Goal: Information Seeking & Learning: Check status

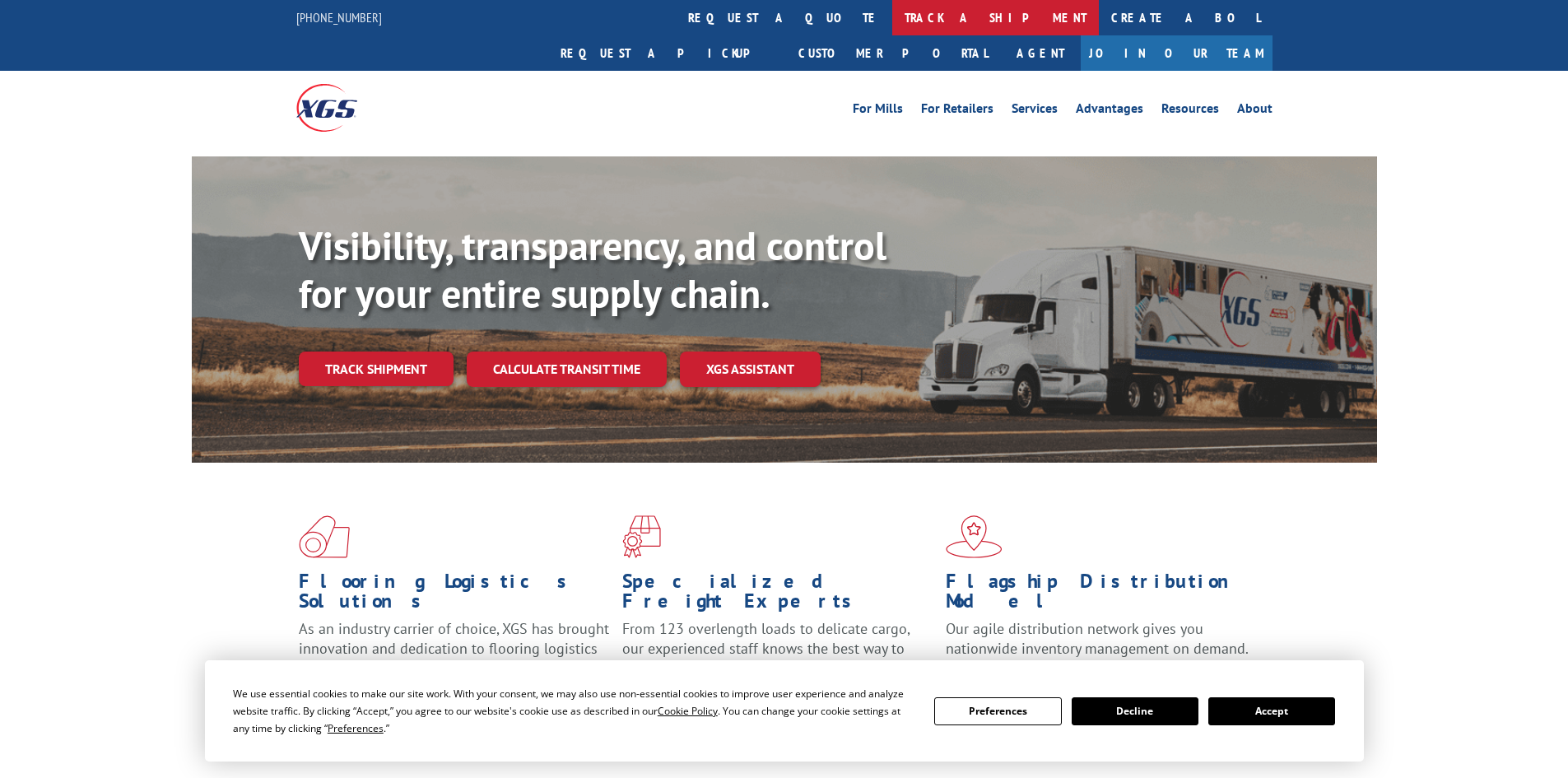
click at [893, 14] on link "track a shipment" at bounding box center [996, 17] width 207 height 35
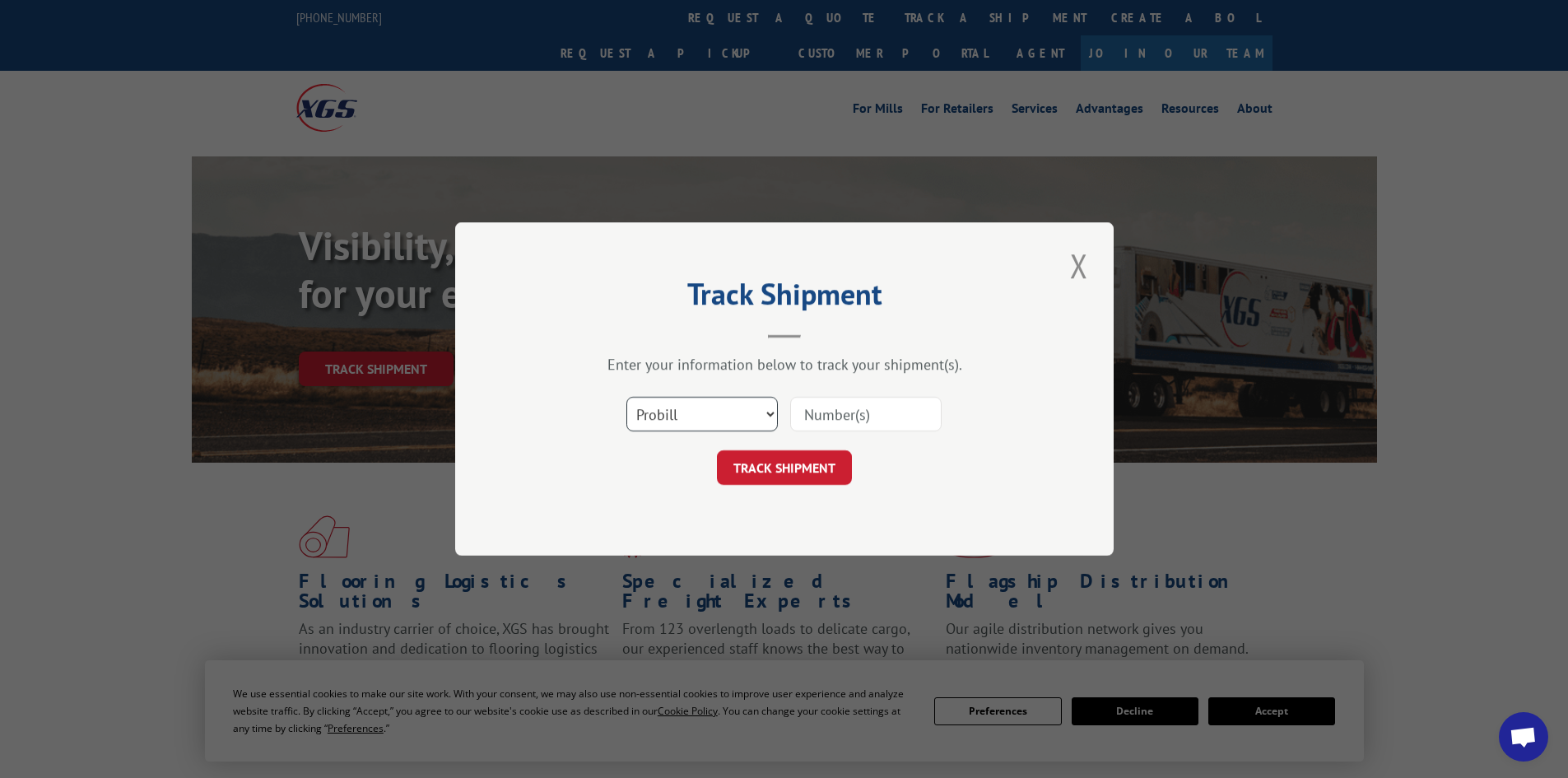
click at [679, 415] on select "Select category... Probill BOL PO" at bounding box center [702, 414] width 151 height 34
select select "bol"
click at [626, 397] on select "Select category... Probill BOL PO" at bounding box center [702, 414] width 151 height 34
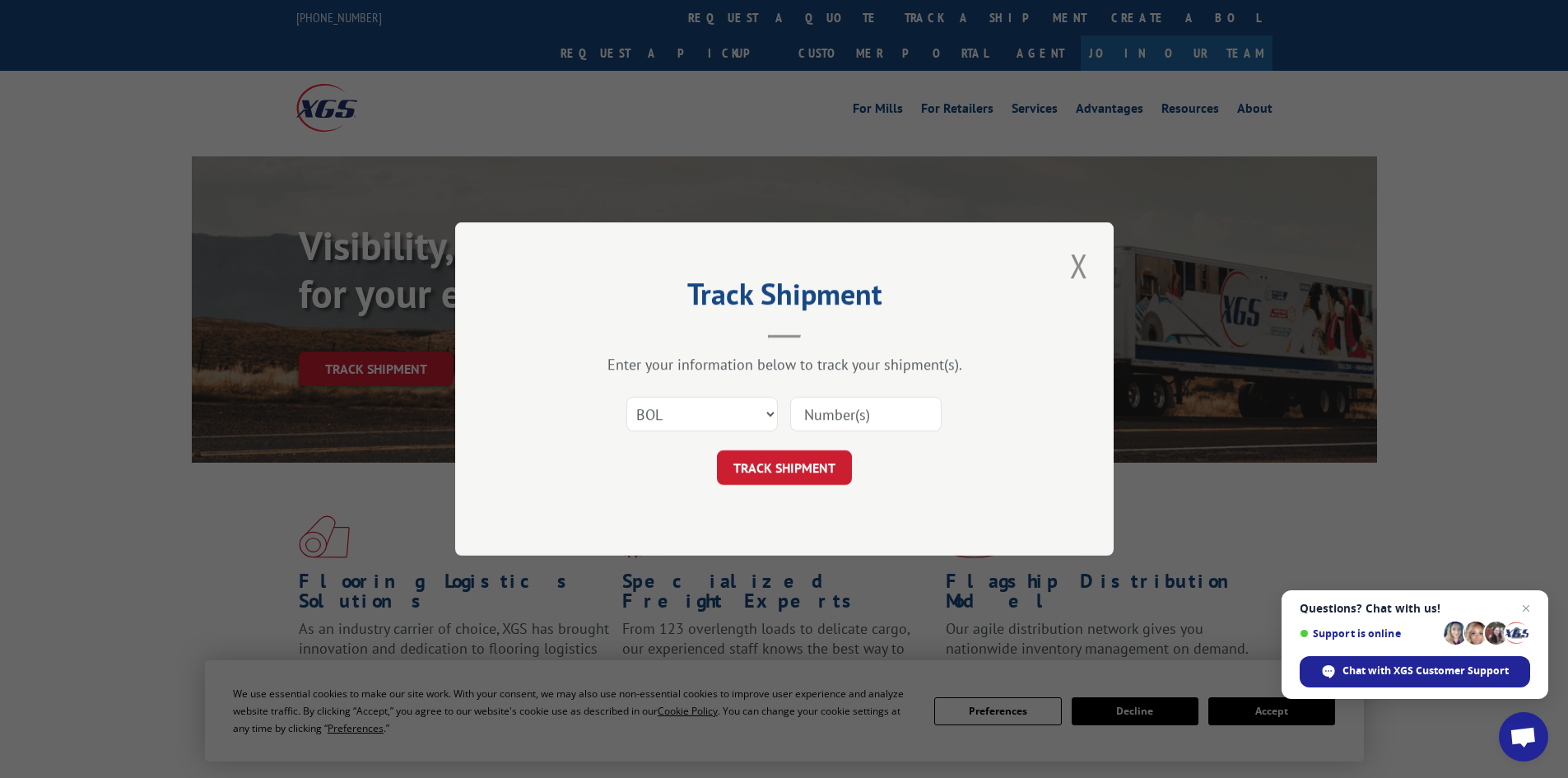
paste input "5954039"
type input "5954039"
click at [796, 467] on button "TRACK SHIPMENT" at bounding box center [784, 468] width 135 height 34
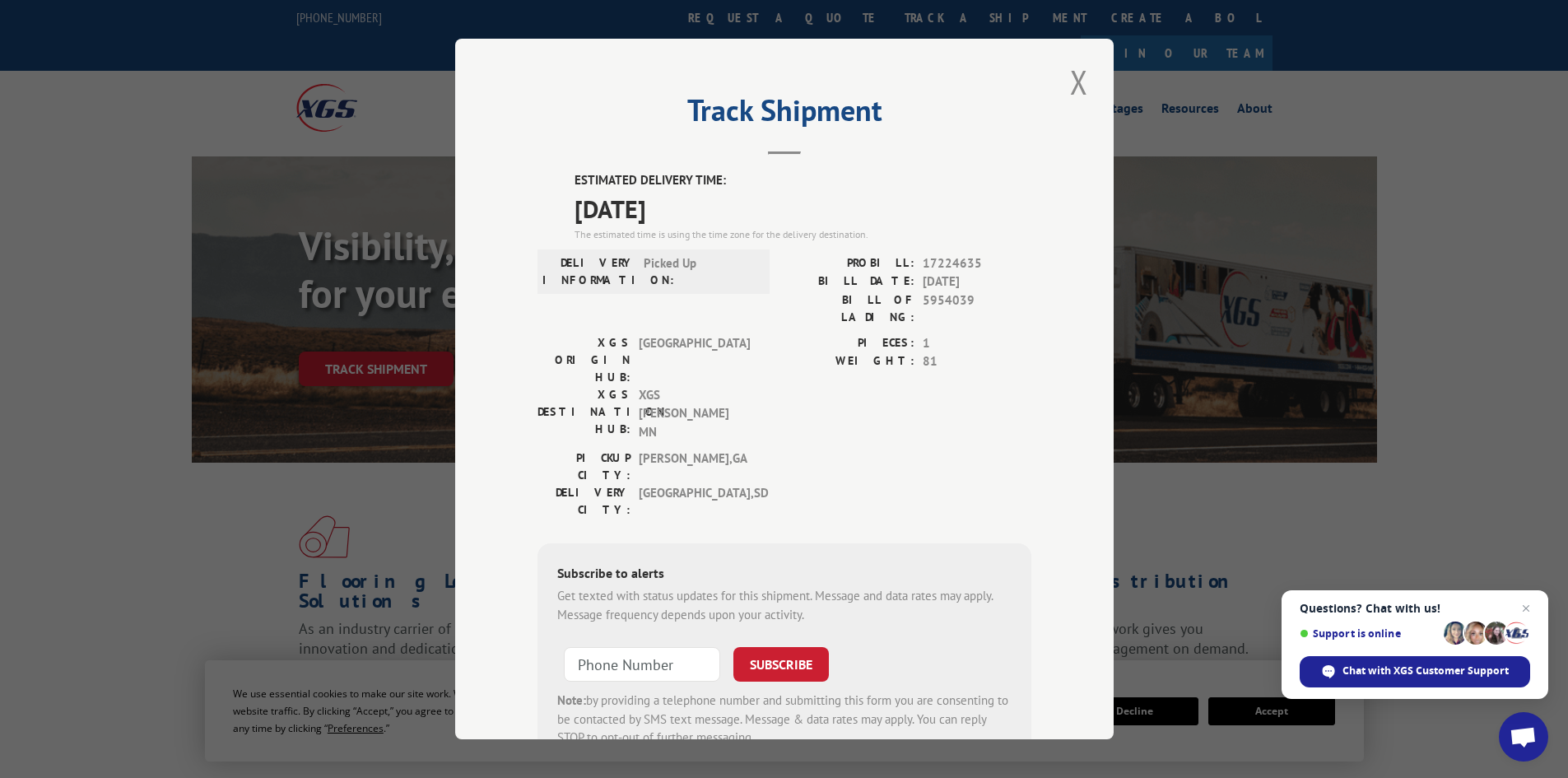
drag, startPoint x: 708, startPoint y: 208, endPoint x: 610, endPoint y: 211, distance: 98.0
click at [547, 209] on div "ESTIMATED DELIVERY TIME: [DATE] The estimated time is using the time zone for t…" at bounding box center [784, 470] width 494 height 597
click at [1076, 76] on button "Close modal" at bounding box center [1079, 82] width 28 height 45
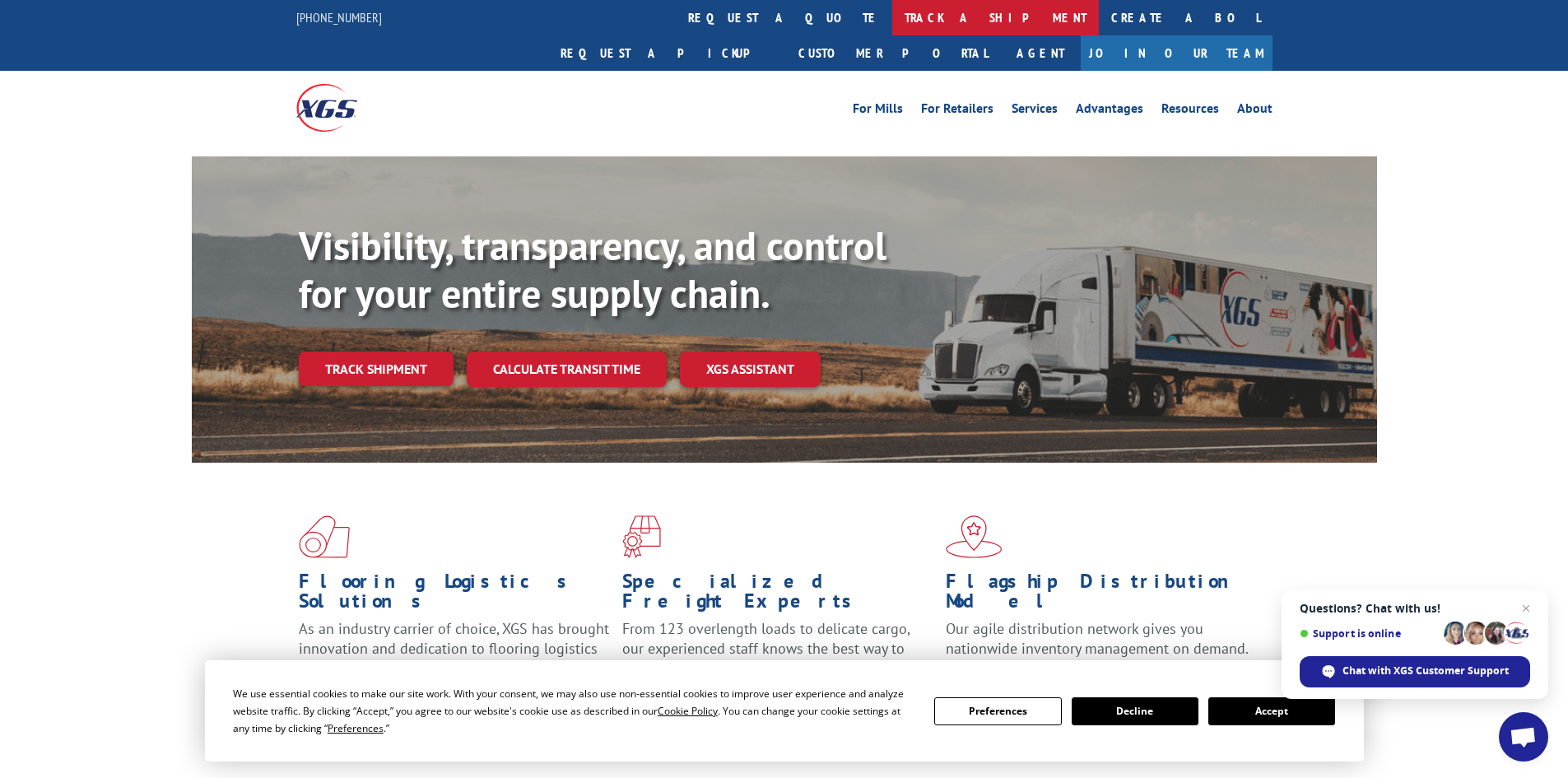
click at [893, 8] on link "track a shipment" at bounding box center [996, 17] width 207 height 35
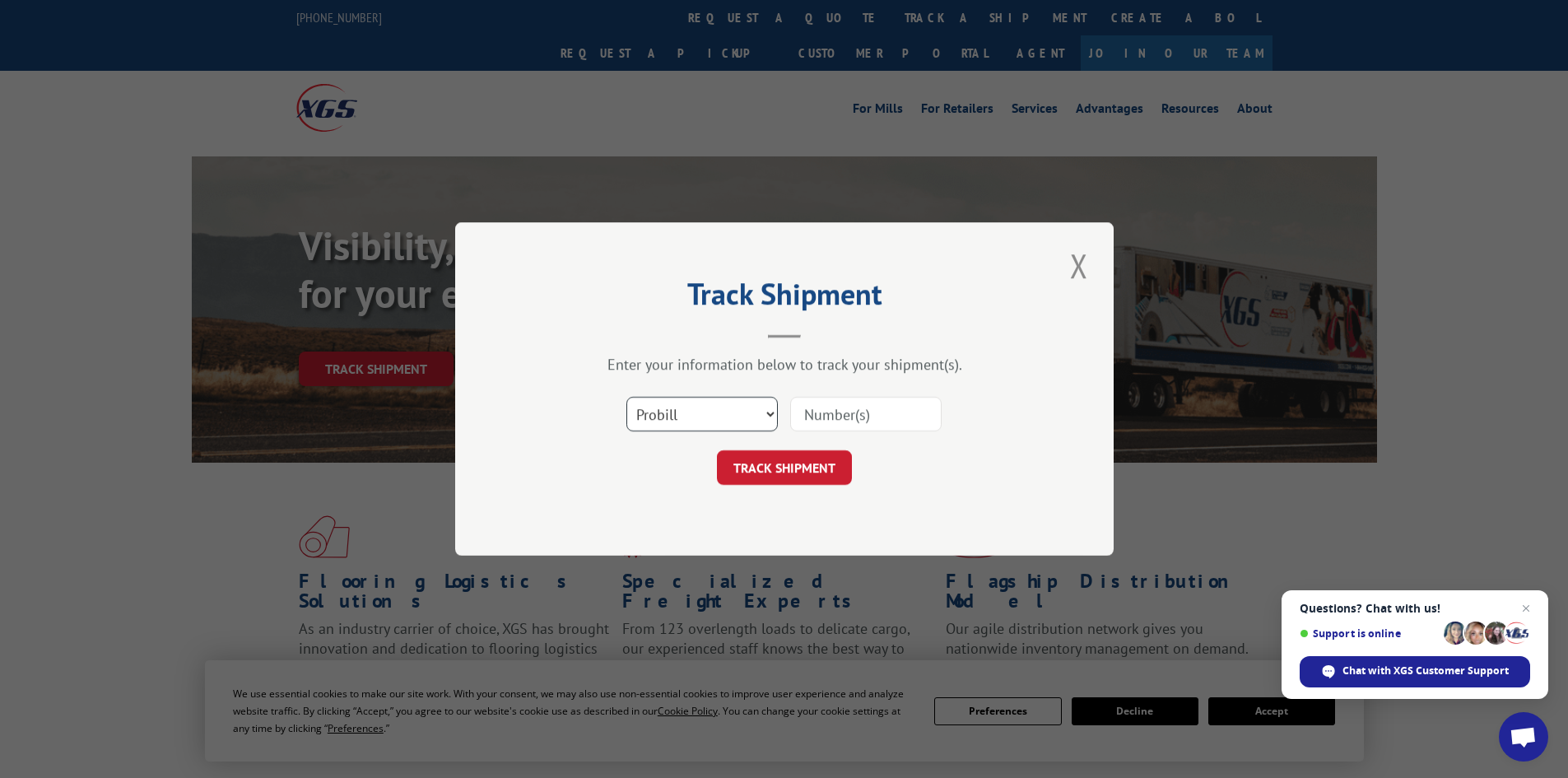
click at [705, 408] on select "Select category... Probill BOL PO" at bounding box center [702, 414] width 151 height 34
select select "bol"
click at [626, 397] on select "Select category... Probill BOL PO" at bounding box center [702, 414] width 151 height 34
paste input "5947701"
type input "5947701"
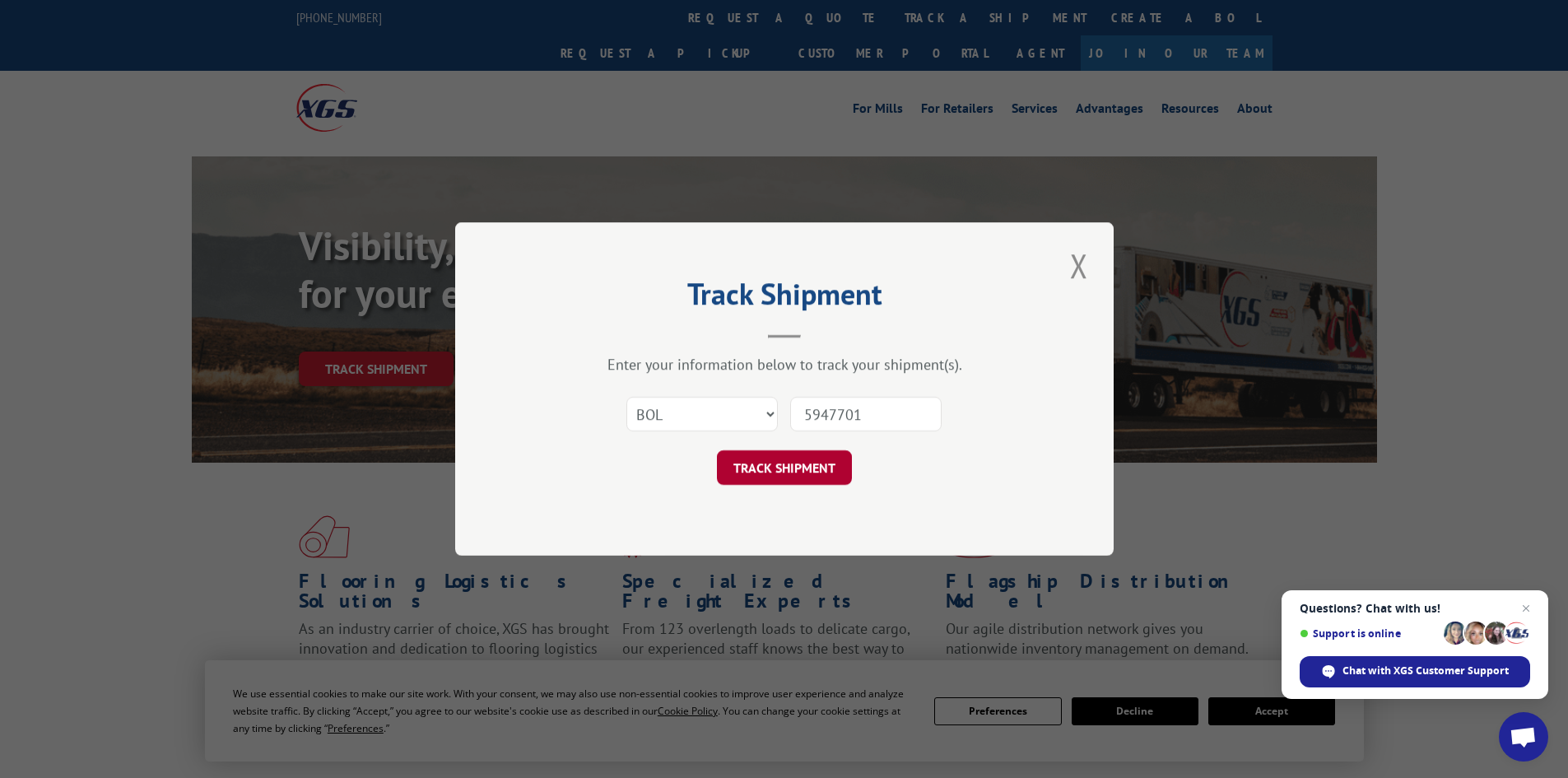
click at [779, 470] on button "TRACK SHIPMENT" at bounding box center [784, 468] width 135 height 34
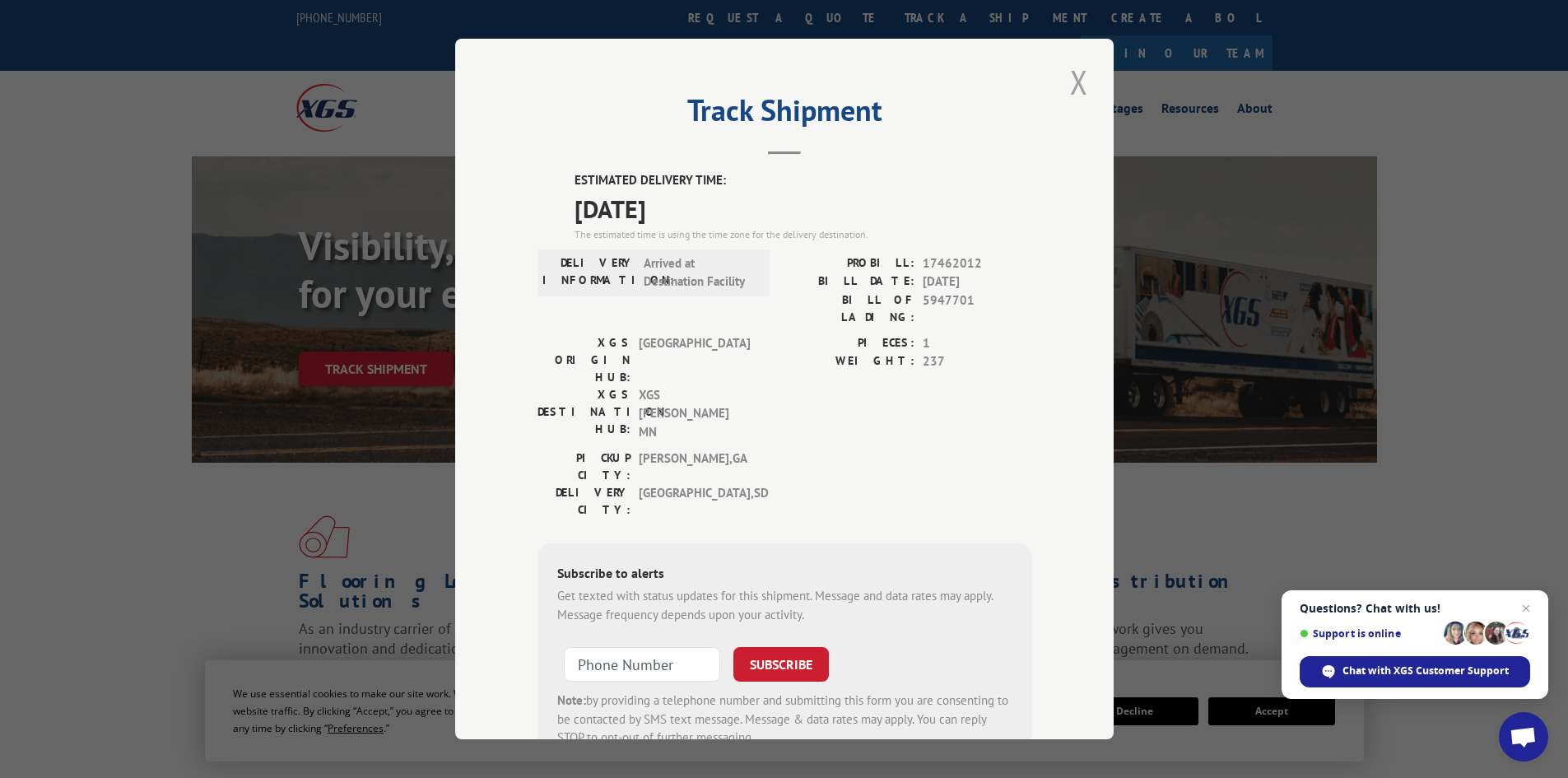
click at [1072, 87] on button "Close modal" at bounding box center [1079, 82] width 28 height 45
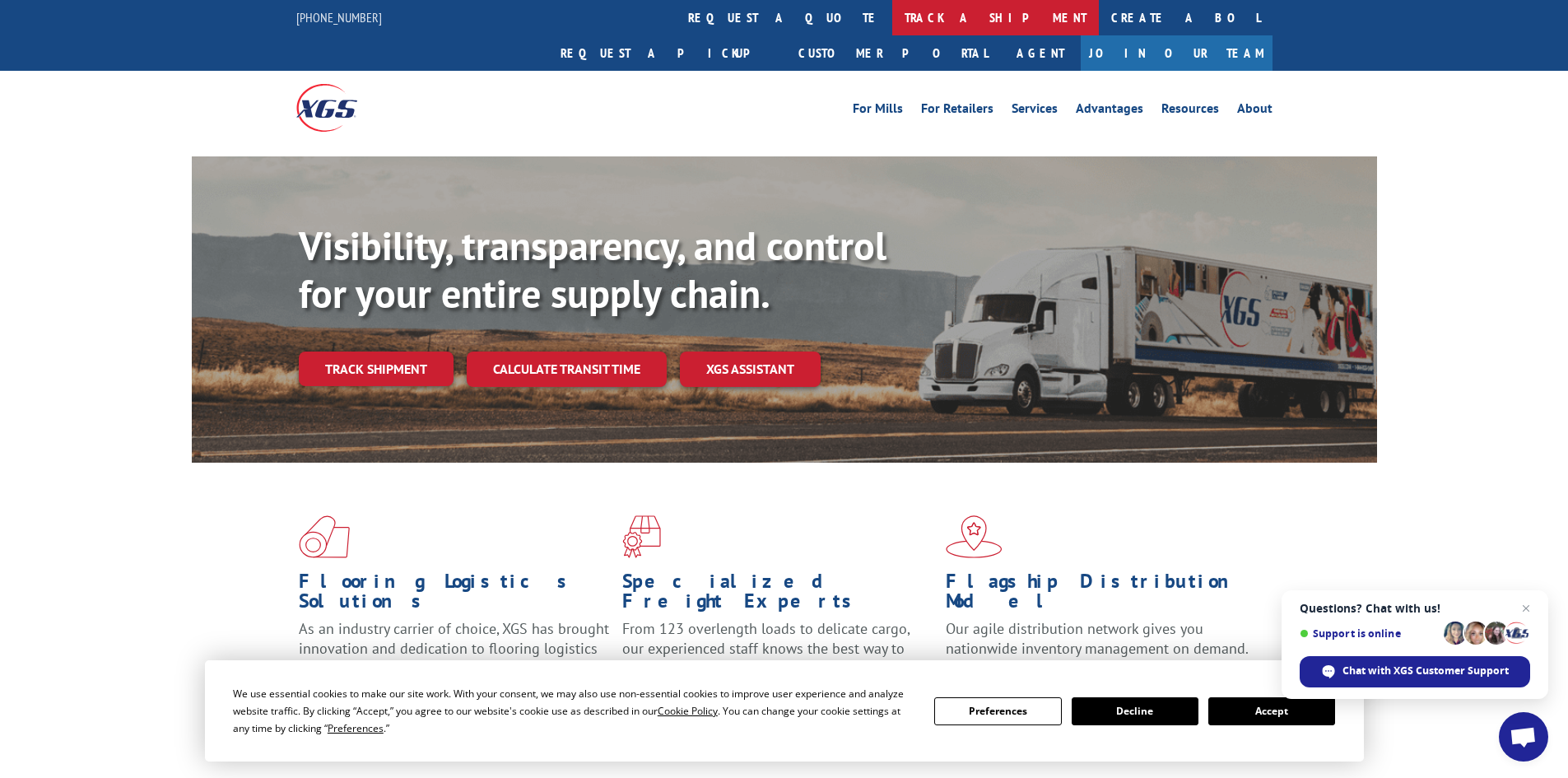
click at [893, 15] on link "track a shipment" at bounding box center [996, 17] width 207 height 35
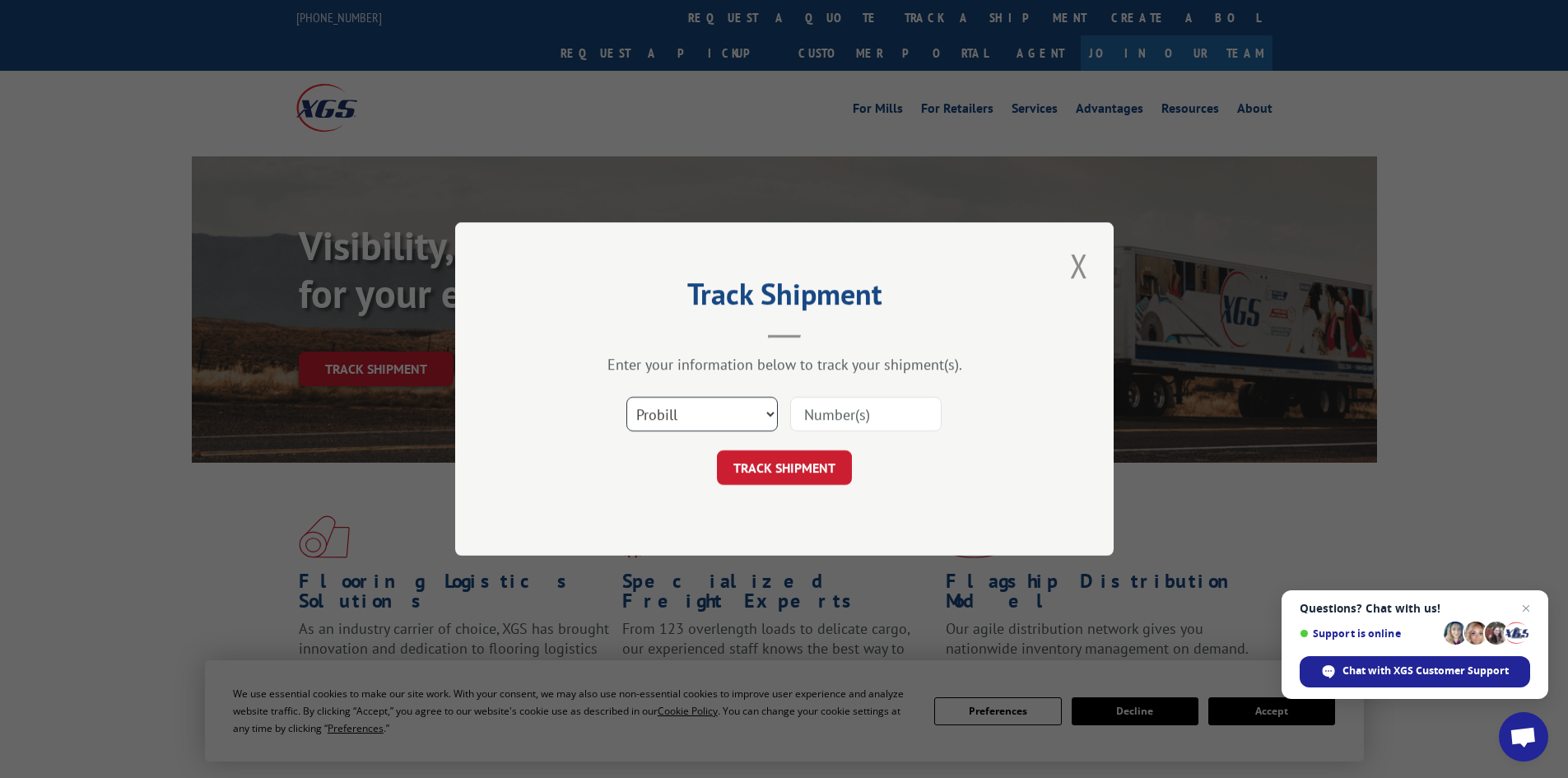
click at [683, 416] on select "Select category... Probill BOL PO" at bounding box center [702, 414] width 151 height 34
select select "bol"
click at [626, 397] on select "Select category... Probill BOL PO" at bounding box center [702, 414] width 151 height 34
paste input "5948891"
type input "5948891"
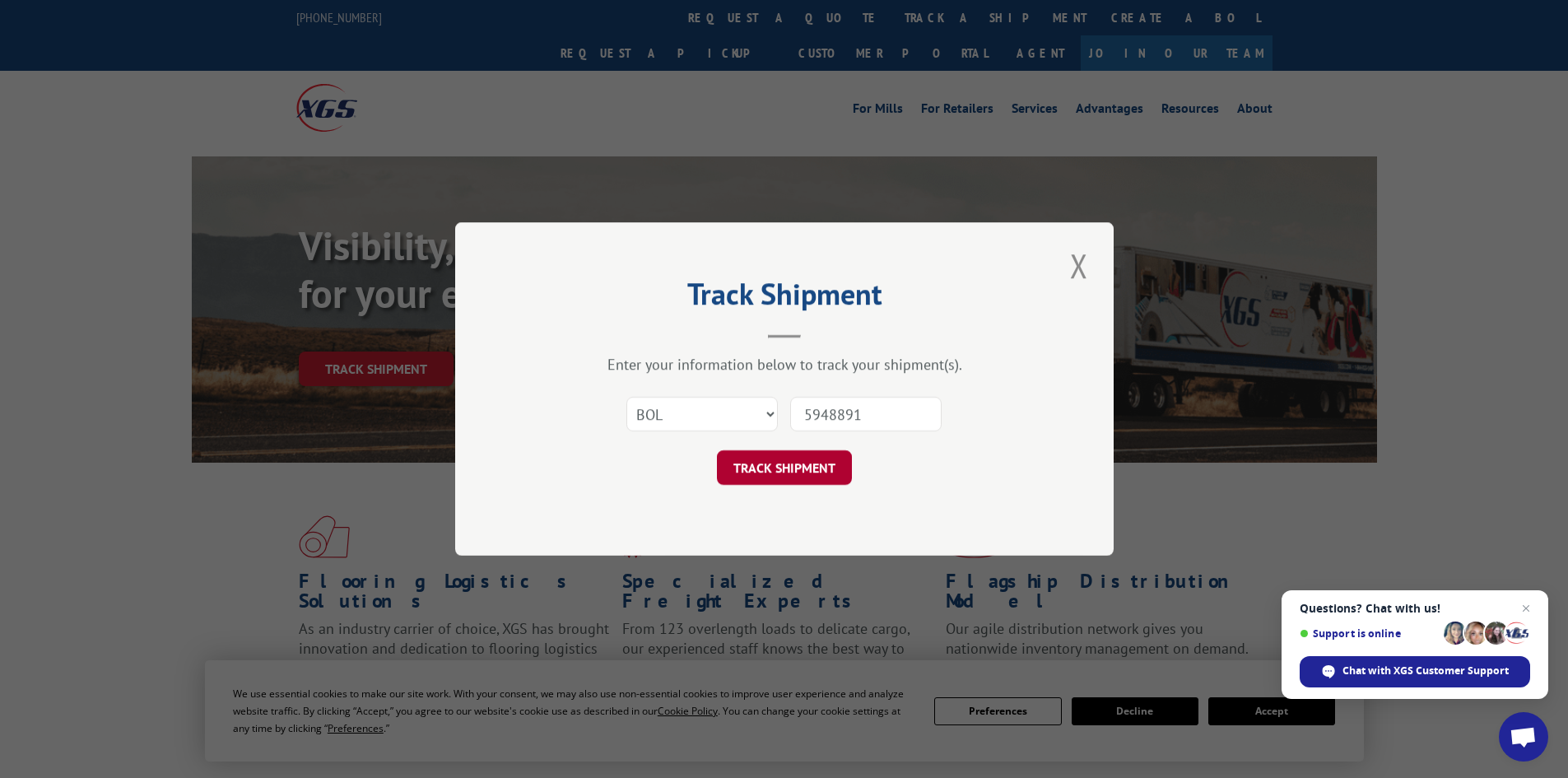
click at [785, 462] on button "TRACK SHIPMENT" at bounding box center [784, 468] width 135 height 34
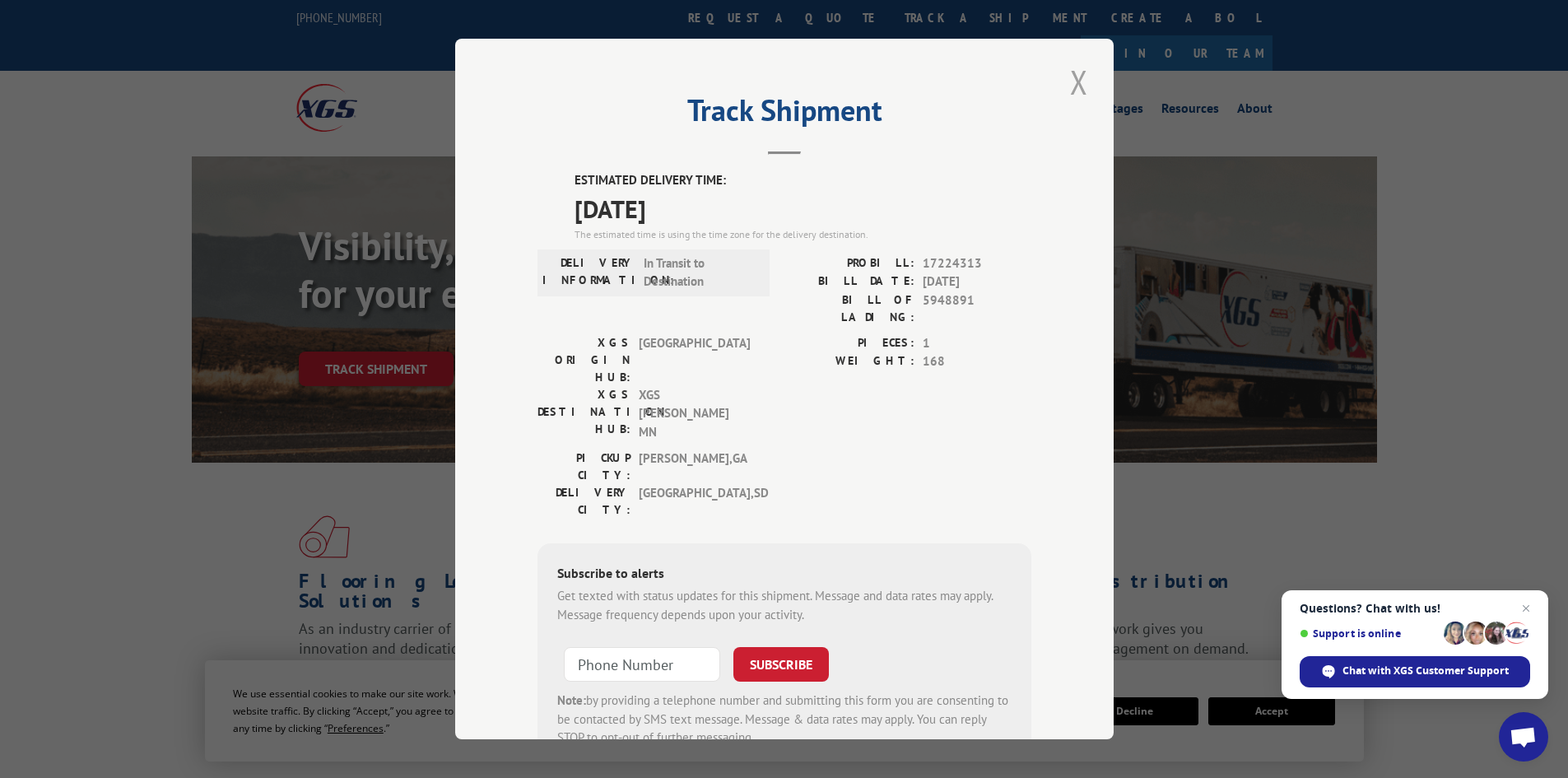
click at [1070, 78] on button "Close modal" at bounding box center [1079, 82] width 28 height 45
